Goal: Task Accomplishment & Management: Use online tool/utility

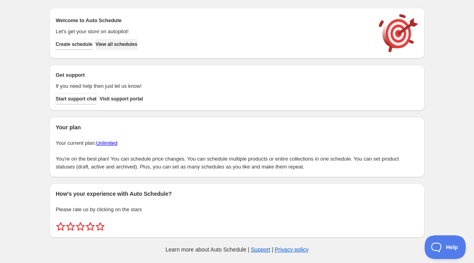
click at [137, 45] on span "View all schedules" at bounding box center [117, 44] width 42 height 6
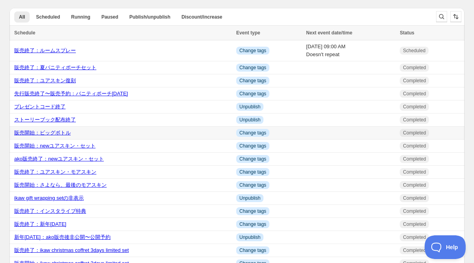
click at [55, 135] on link "販売開始：ビッグボトル" at bounding box center [42, 132] width 56 height 6
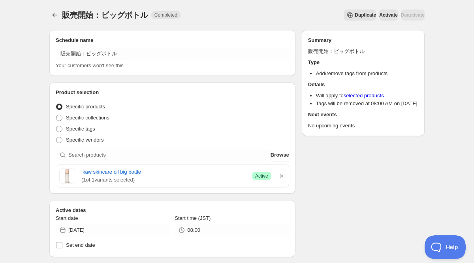
click at [354, 12] on span "Duplicate" at bounding box center [364, 15] width 21 height 6
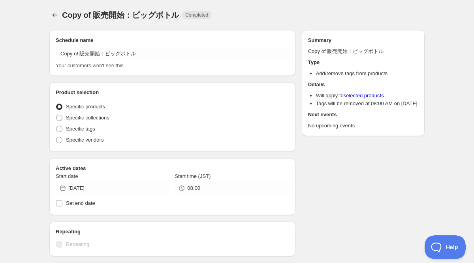
radio input "true"
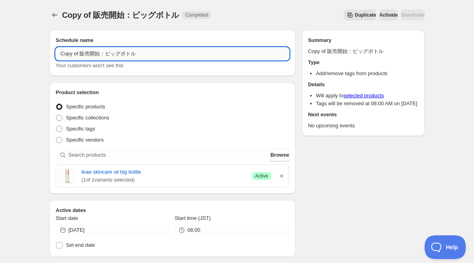
click at [79, 54] on input "Copy of 販売開始：ビッグボトル" at bounding box center [172, 53] width 233 height 13
type input "販売開始：ユアスキンクラシック"
click at [281, 174] on icon "button" at bounding box center [282, 176] width 8 height 8
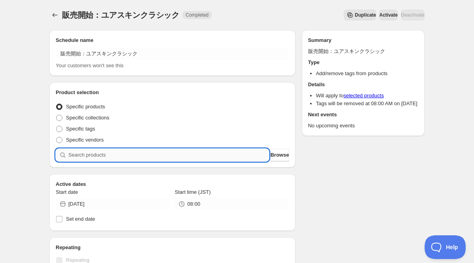
click at [225, 155] on input "search" at bounding box center [168, 154] width 201 height 13
type input "c"
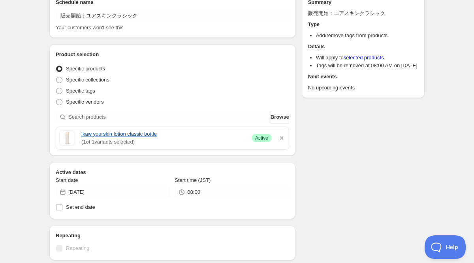
scroll to position [76, 0]
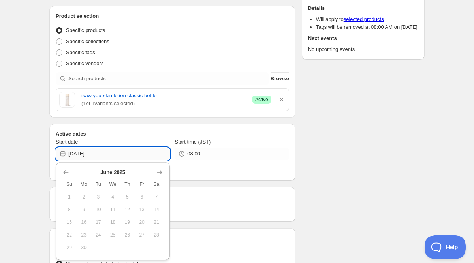
click at [99, 153] on input "2025-06-02" at bounding box center [118, 153] width 101 height 13
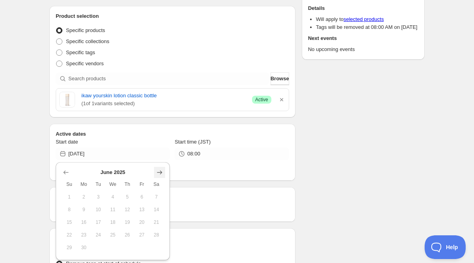
click at [157, 174] on icon "Show next month, July 2025" at bounding box center [160, 172] width 8 height 8
click at [157, 174] on icon "Show next month, August 2025" at bounding box center [160, 172] width 8 height 8
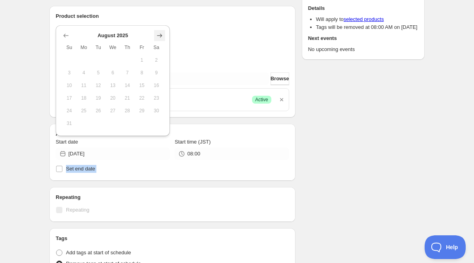
click at [157, 174] on label "Set end date" at bounding box center [172, 168] width 233 height 11
click at [62, 172] on input "Set end date" at bounding box center [59, 168] width 6 height 6
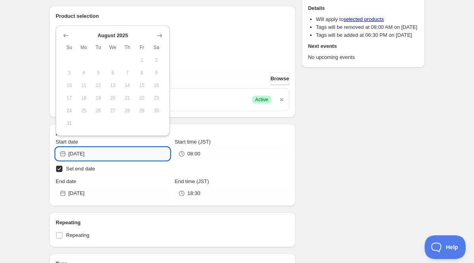
click at [111, 154] on input "2025-06-02" at bounding box center [118, 153] width 101 height 13
click at [29, 183] on div "販売開始：ユアスキンクラシック. This page is ready 販売開始：ユアスキンクラシック Completed Duplicate Activat…" at bounding box center [237, 183] width 474 height 519
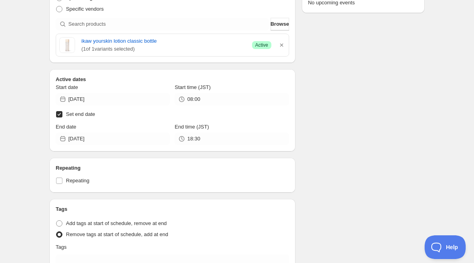
scroll to position [131, 0]
click at [59, 114] on input "Set end date" at bounding box center [59, 114] width 6 height 6
checkbox input "false"
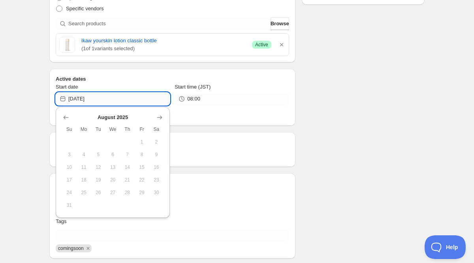
click at [94, 105] on input "2025-06-02" at bounding box center [118, 98] width 101 height 13
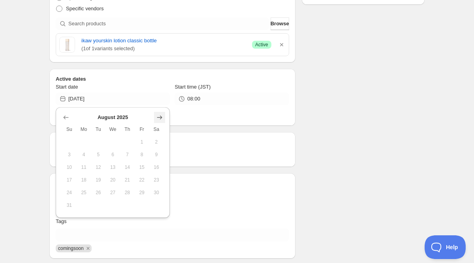
click at [157, 114] on icon "Show next month, September 2025" at bounding box center [160, 117] width 8 height 8
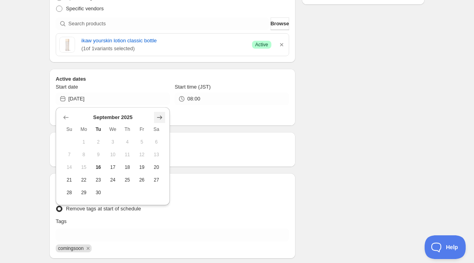
click at [157, 114] on icon "Show next month, October 2025" at bounding box center [160, 117] width 8 height 8
click at [157, 114] on icon "Show next month, November 2025" at bounding box center [160, 117] width 8 height 8
click at [68, 119] on icon "Show previous month, October 2025" at bounding box center [66, 117] width 8 height 8
click at [68, 119] on icon "Show previous month, September 2025" at bounding box center [66, 117] width 8 height 8
click at [143, 169] on span "19" at bounding box center [142, 167] width 8 height 6
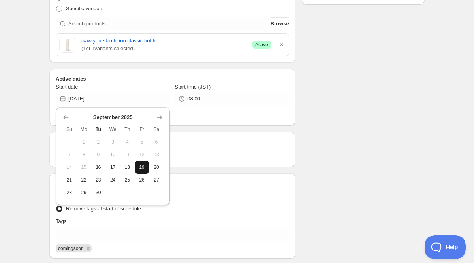
type input "2025-09-19"
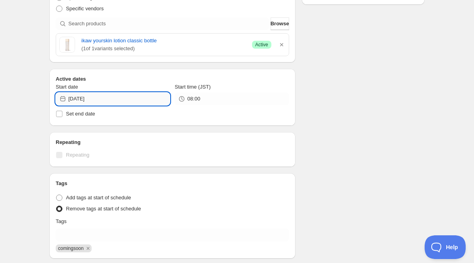
click at [124, 96] on input "2025-09-19" at bounding box center [118, 98] width 101 height 13
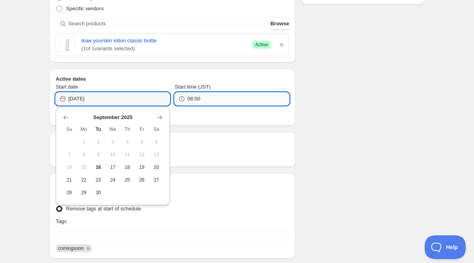
click at [210, 98] on input "08:00" at bounding box center [237, 98] width 101 height 13
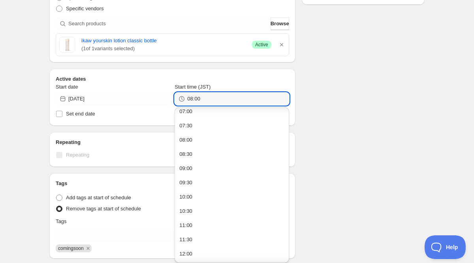
scroll to position [209, 0]
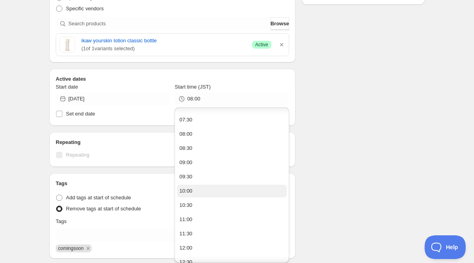
click at [191, 188] on div "10:00" at bounding box center [185, 191] width 13 height 8
type input "10:00"
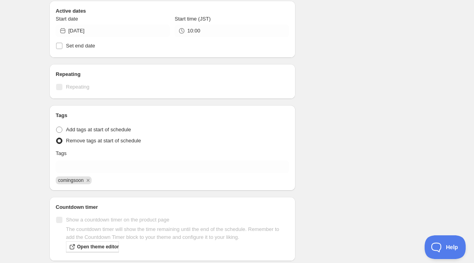
scroll to position [216, 0]
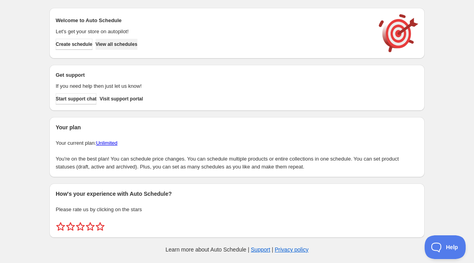
click at [137, 40] on button "View all schedules" at bounding box center [117, 44] width 42 height 11
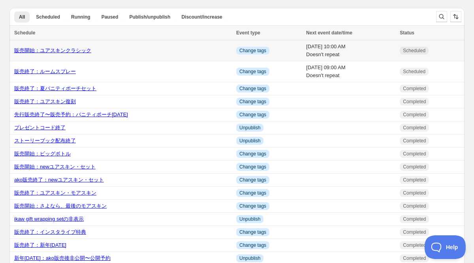
click at [83, 51] on link "販売開始：ユアスキンクラシック" at bounding box center [52, 50] width 77 height 6
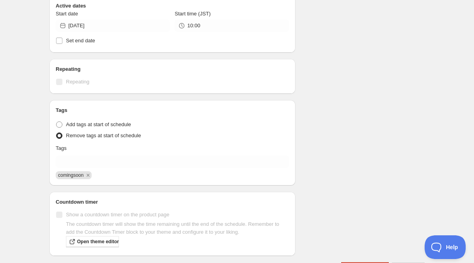
scroll to position [230, 0]
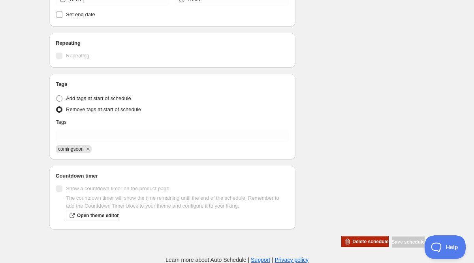
click at [352, 242] on span "Delete schedule" at bounding box center [370, 241] width 36 height 6
